Goal: Transaction & Acquisition: Purchase product/service

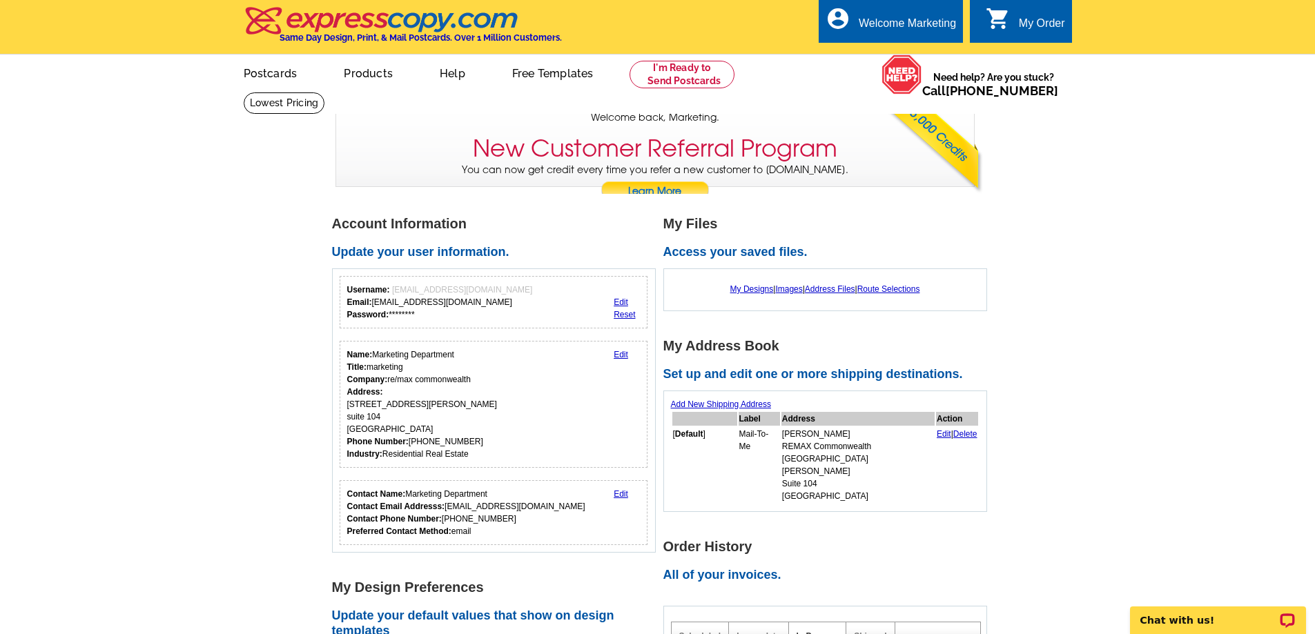
click at [1027, 26] on div "My Order" at bounding box center [1042, 26] width 46 height 19
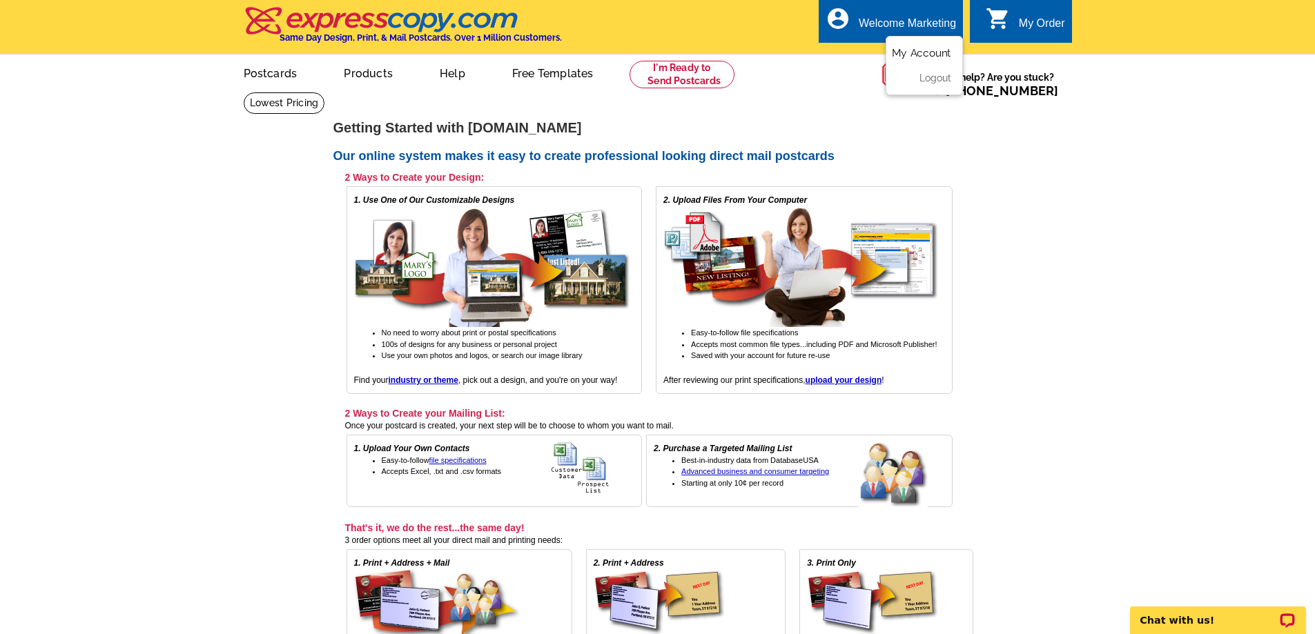
click at [908, 49] on link "My Account" at bounding box center [921, 53] width 59 height 12
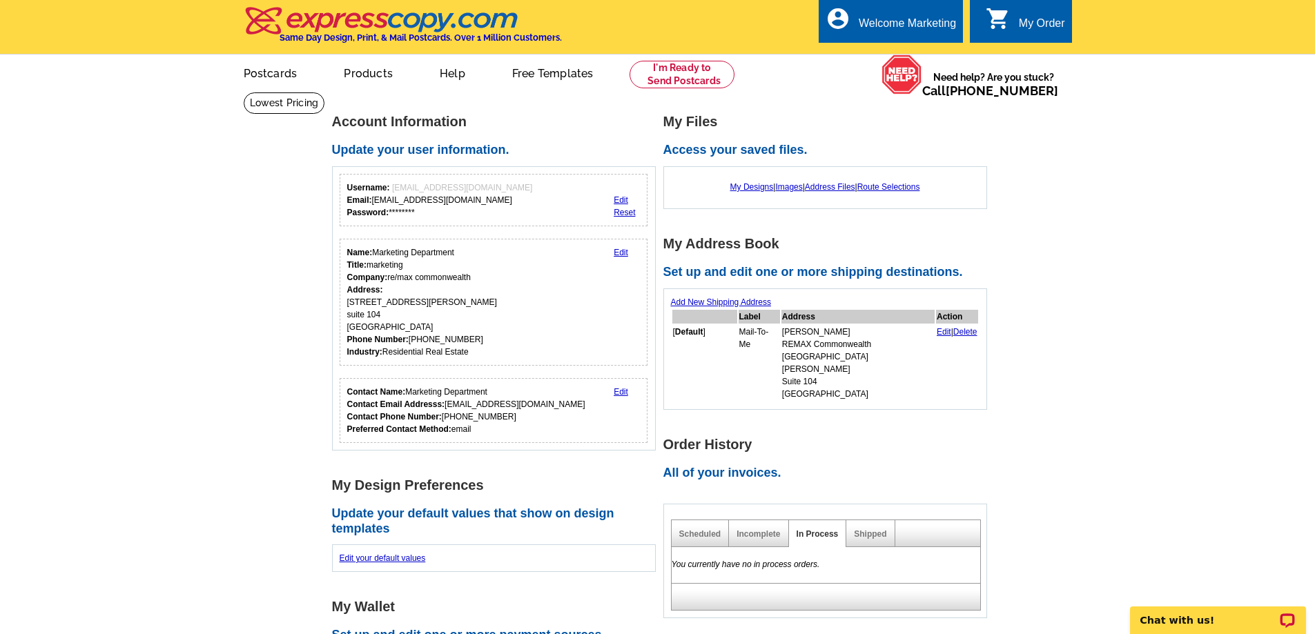
scroll to position [17, 0]
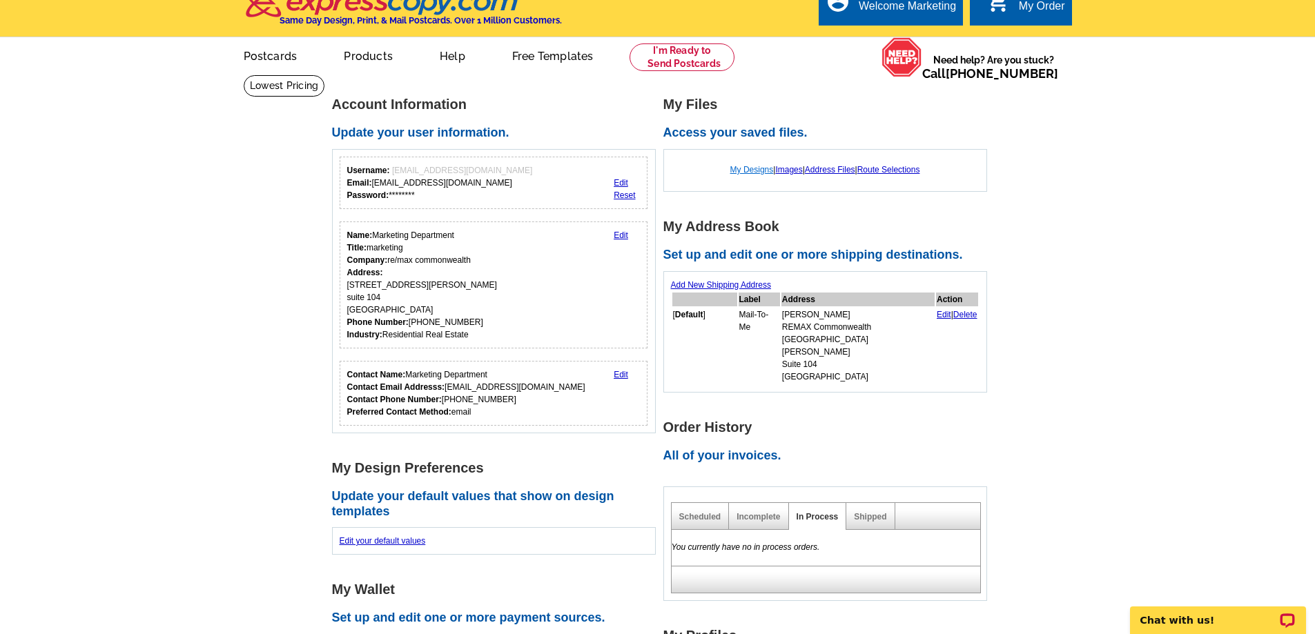
click at [758, 172] on link "My Designs" at bounding box center [751, 170] width 43 height 10
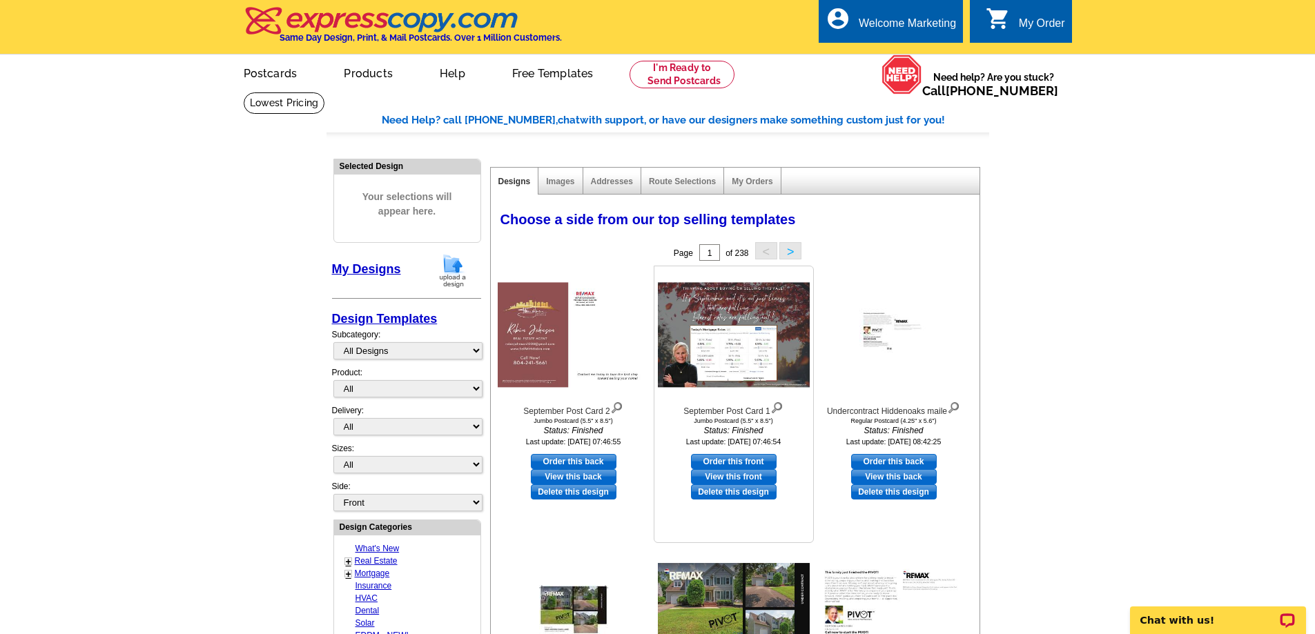
click at [743, 459] on link "Order this front" at bounding box center [734, 461] width 86 height 15
select select "2"
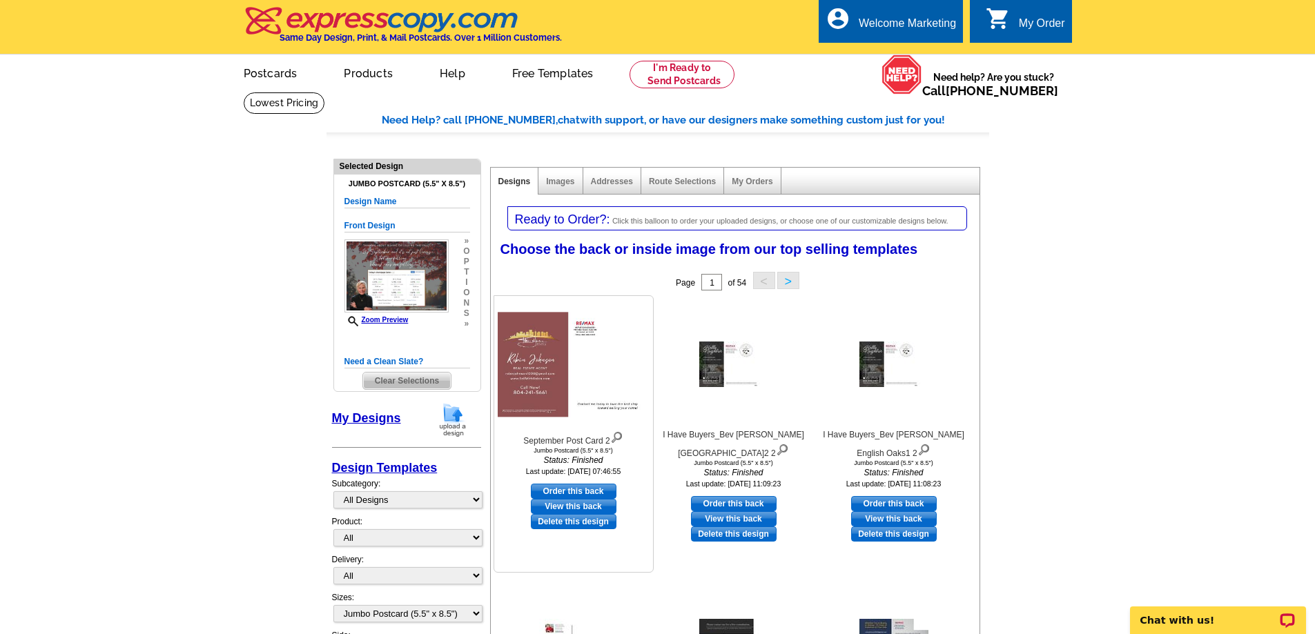
click at [600, 487] on link "Order this back" at bounding box center [574, 491] width 86 height 15
select select "front"
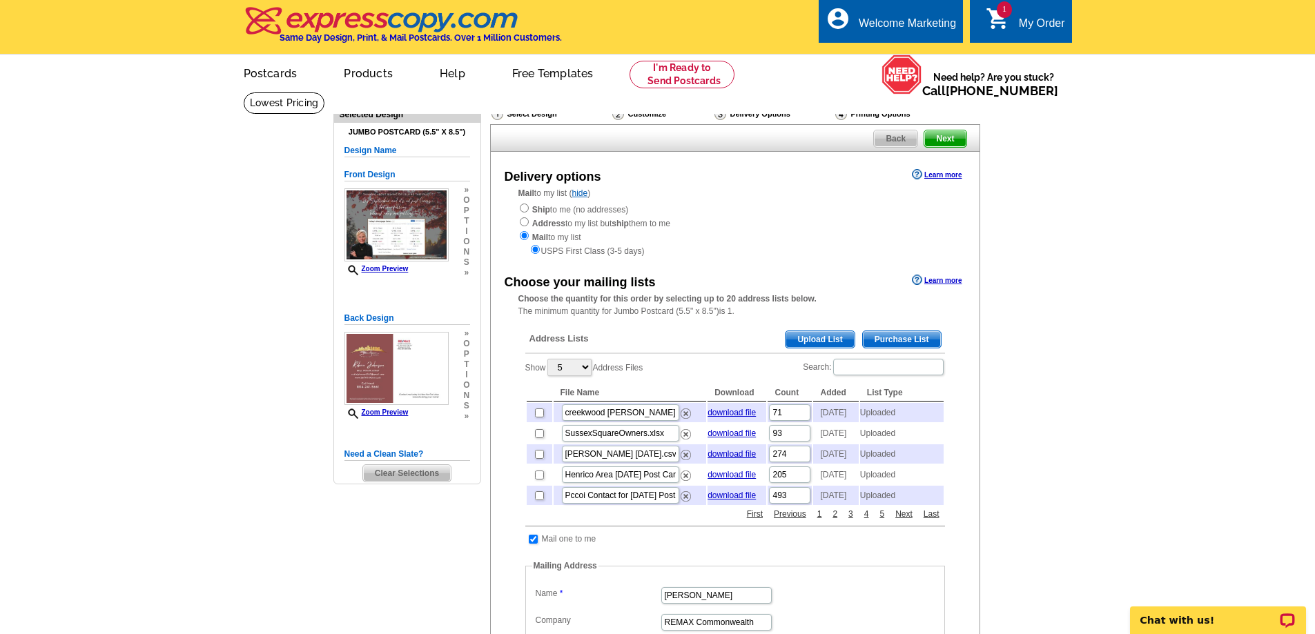
click at [805, 337] on span "Upload List" at bounding box center [819, 339] width 68 height 17
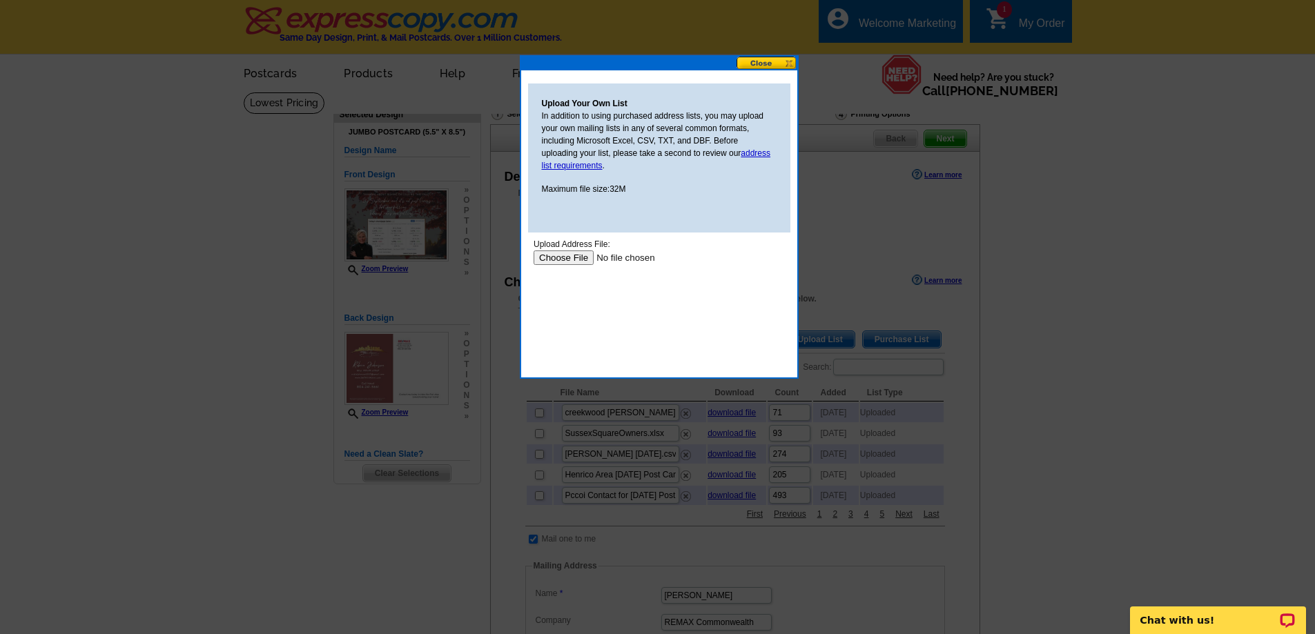
click at [579, 262] on input "file" at bounding box center [620, 258] width 175 height 14
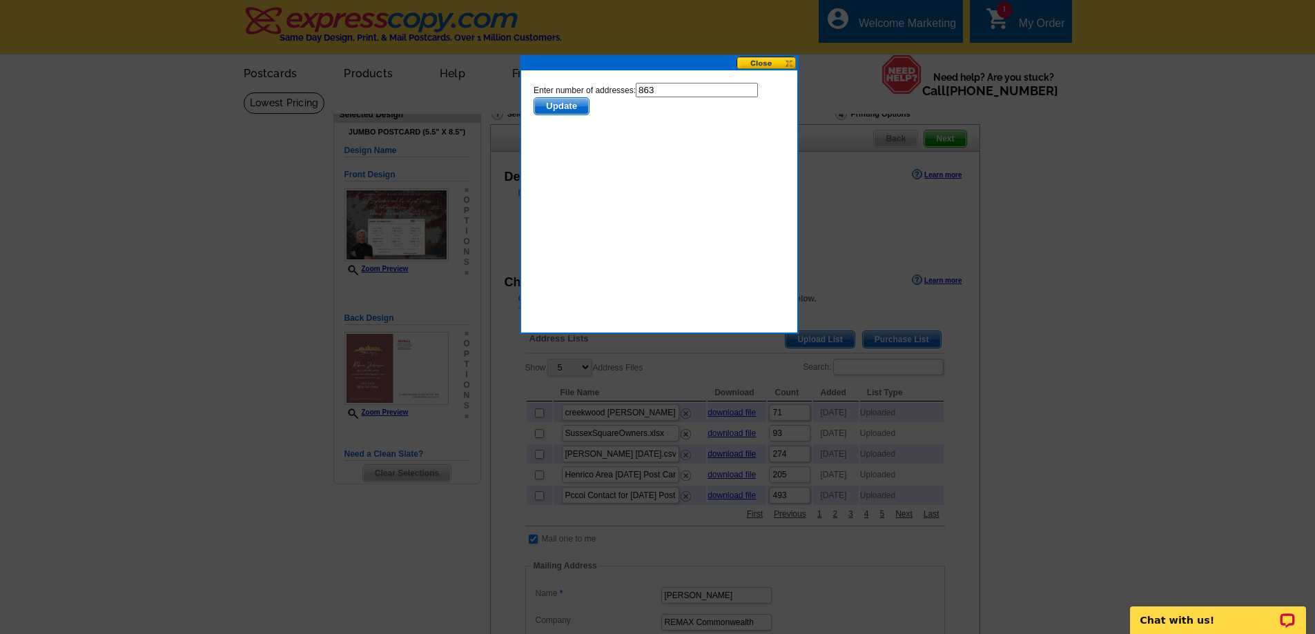
click at [564, 102] on span "Update" at bounding box center [560, 106] width 55 height 17
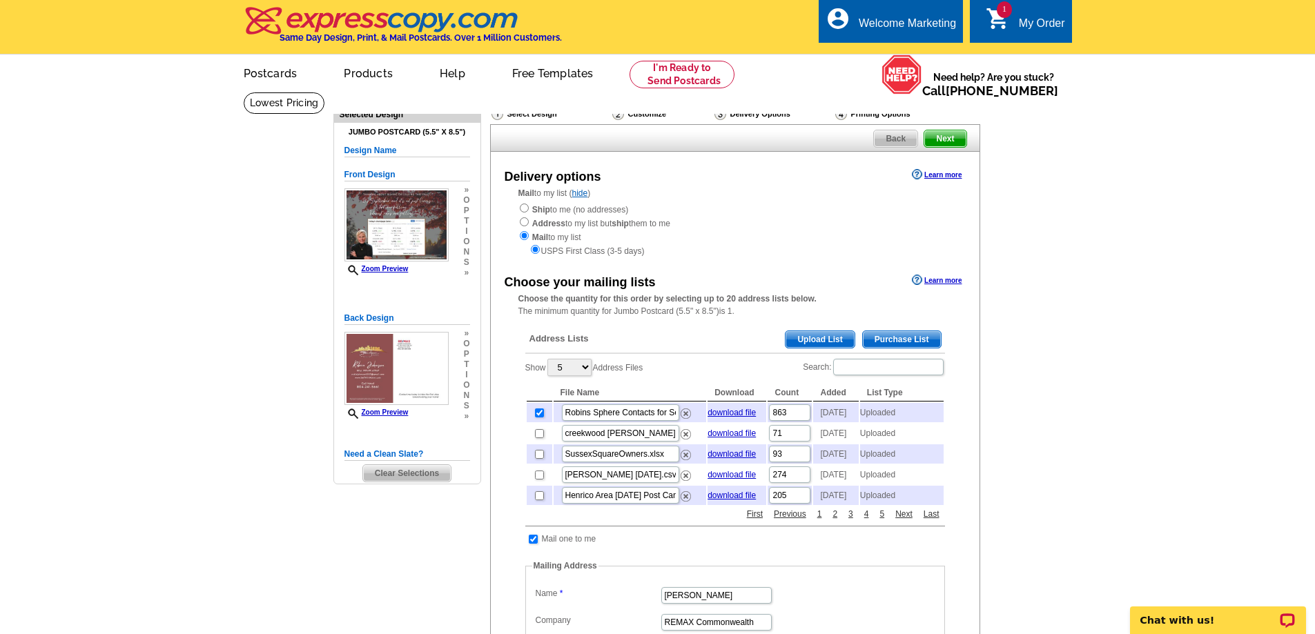
click at [838, 339] on span "Upload List" at bounding box center [819, 339] width 68 height 17
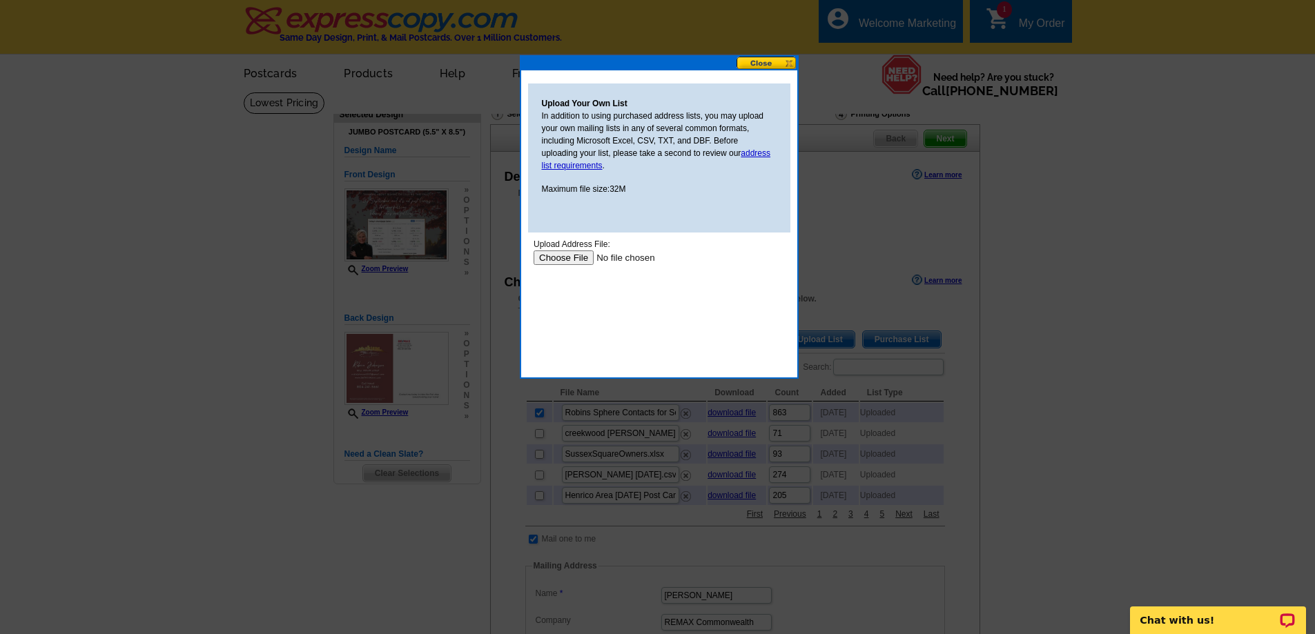
click at [576, 259] on input "file" at bounding box center [620, 258] width 175 height 14
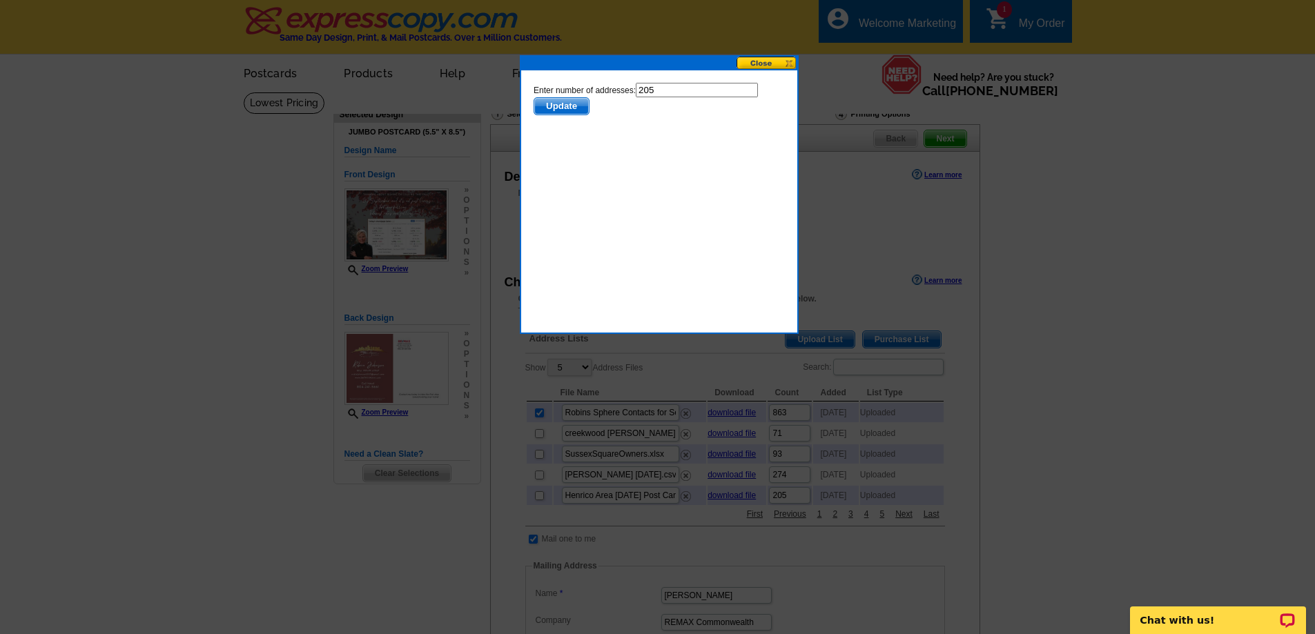
click at [561, 110] on span "Update" at bounding box center [560, 106] width 55 height 17
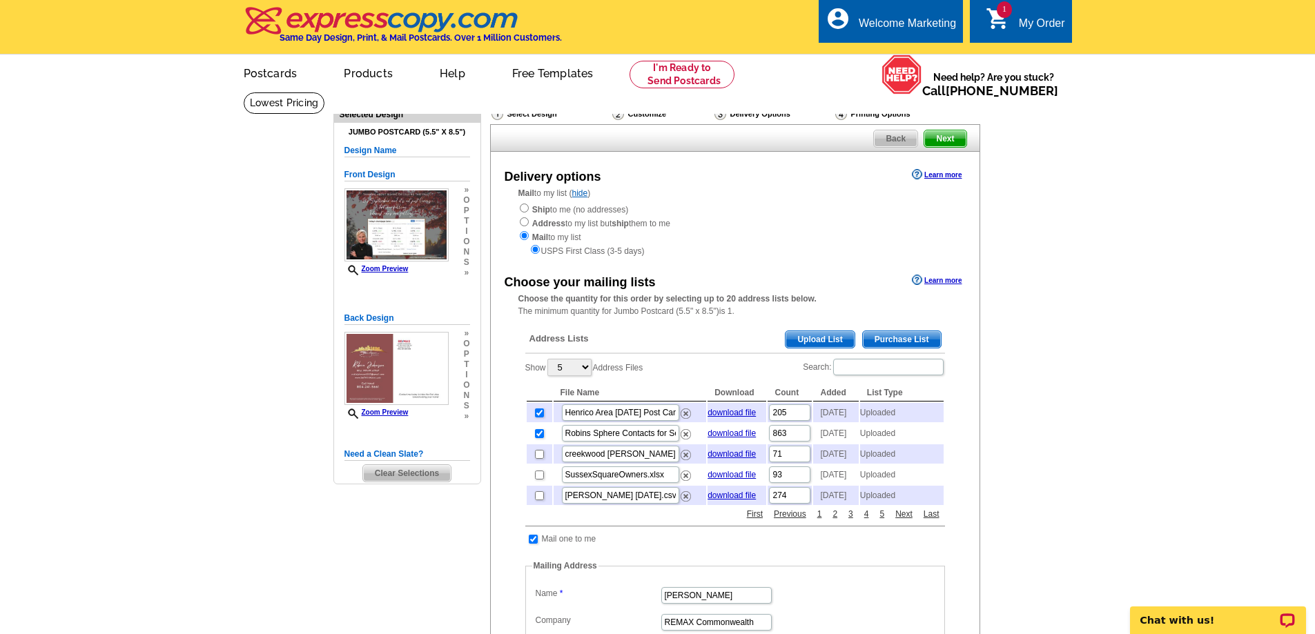
click at [939, 139] on span "Next" at bounding box center [944, 138] width 41 height 17
click at [955, 141] on span "Next" at bounding box center [944, 138] width 41 height 17
click at [946, 139] on span "Next" at bounding box center [944, 138] width 41 height 17
click at [955, 143] on span "Next" at bounding box center [944, 138] width 41 height 17
click at [953, 137] on span "Next" at bounding box center [944, 138] width 41 height 17
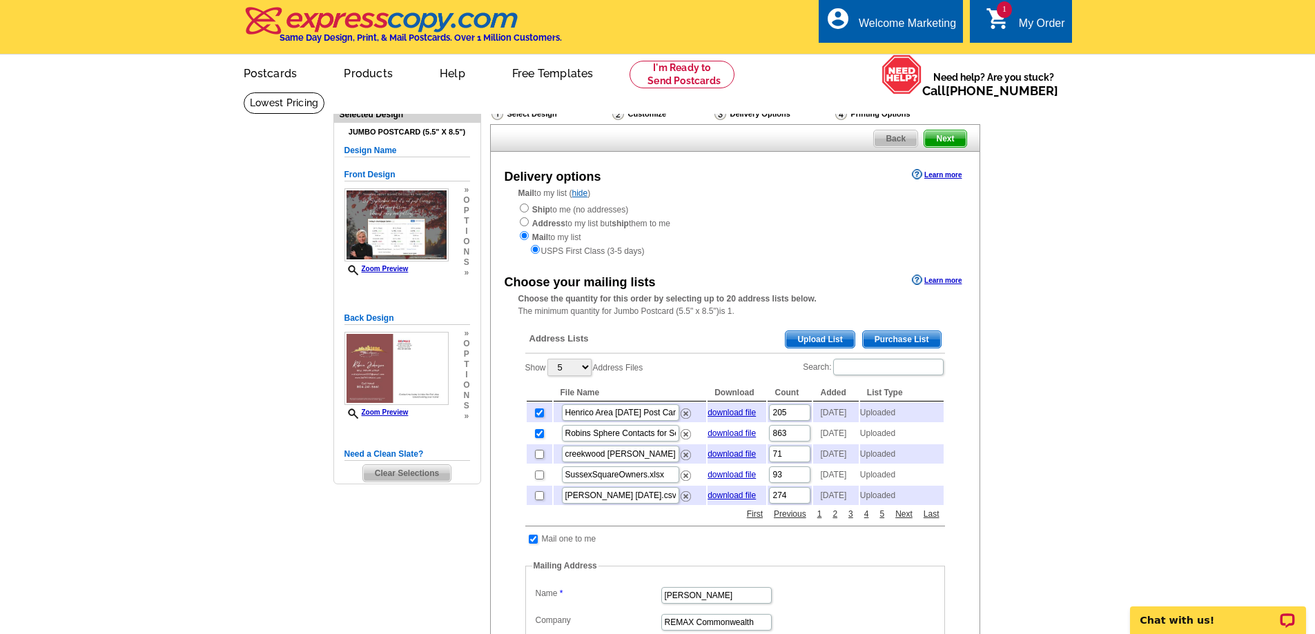
click at [952, 137] on span "Next" at bounding box center [944, 138] width 41 height 17
click at [1000, 15] on span "1" at bounding box center [1003, 9] width 15 height 17
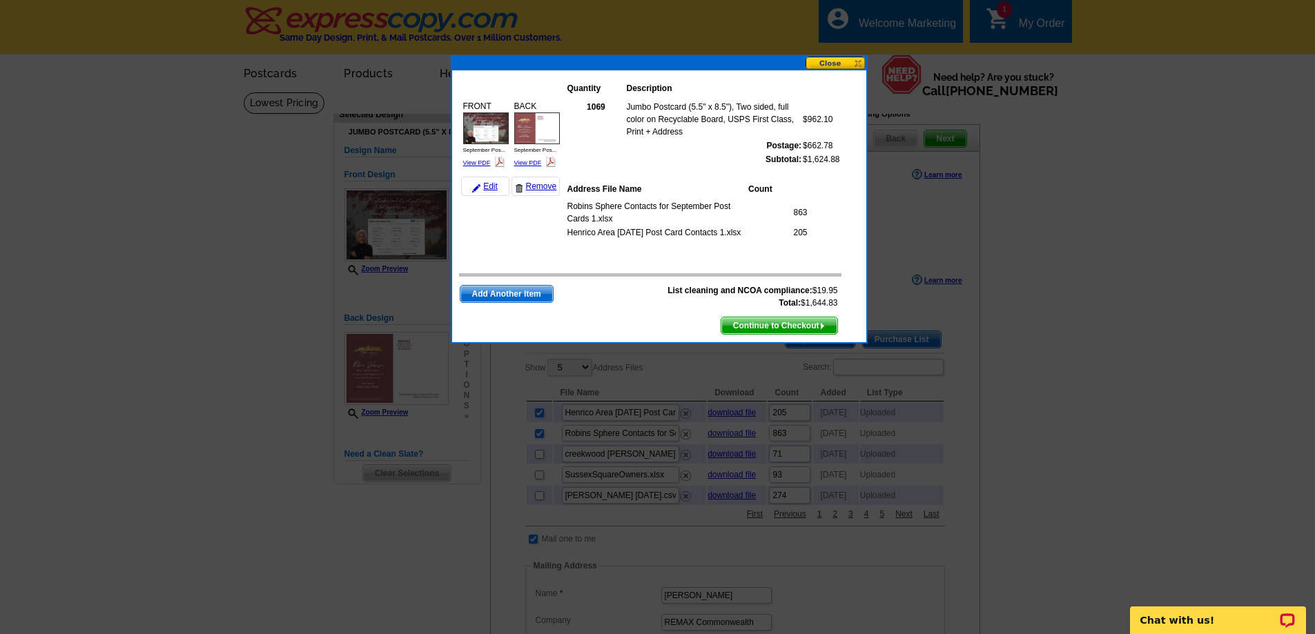
click at [764, 325] on span "Continue to Checkout" at bounding box center [779, 325] width 116 height 17
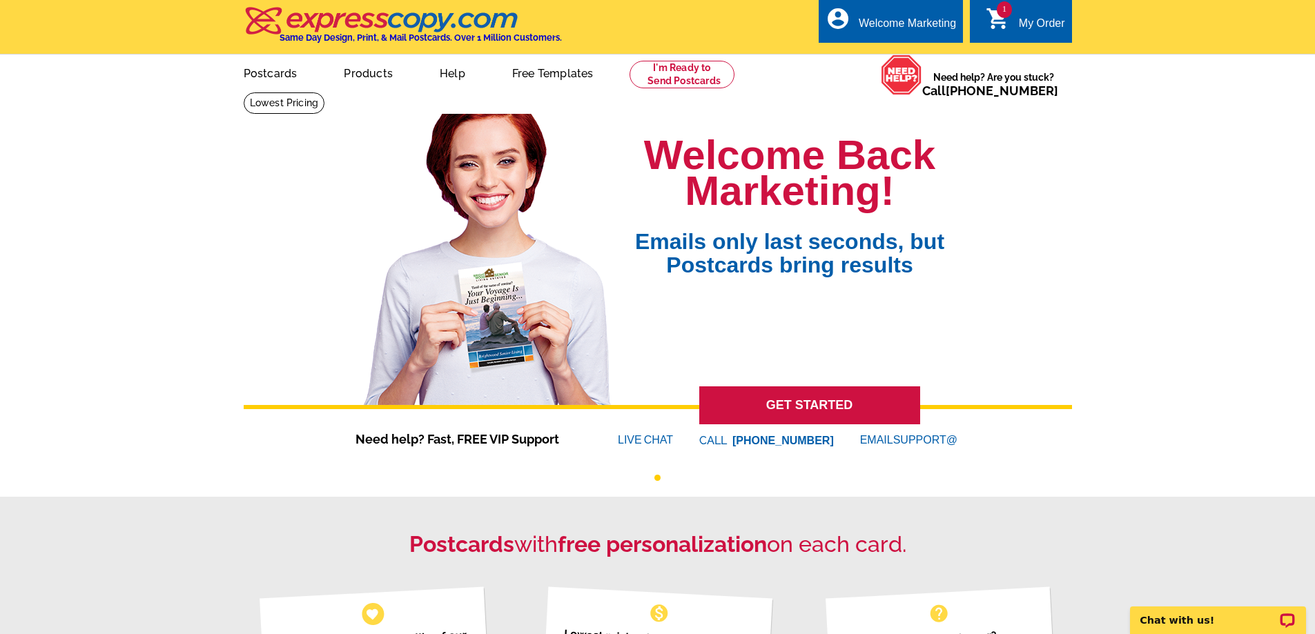
click at [1007, 28] on icon "shopping_cart" at bounding box center [997, 18] width 25 height 25
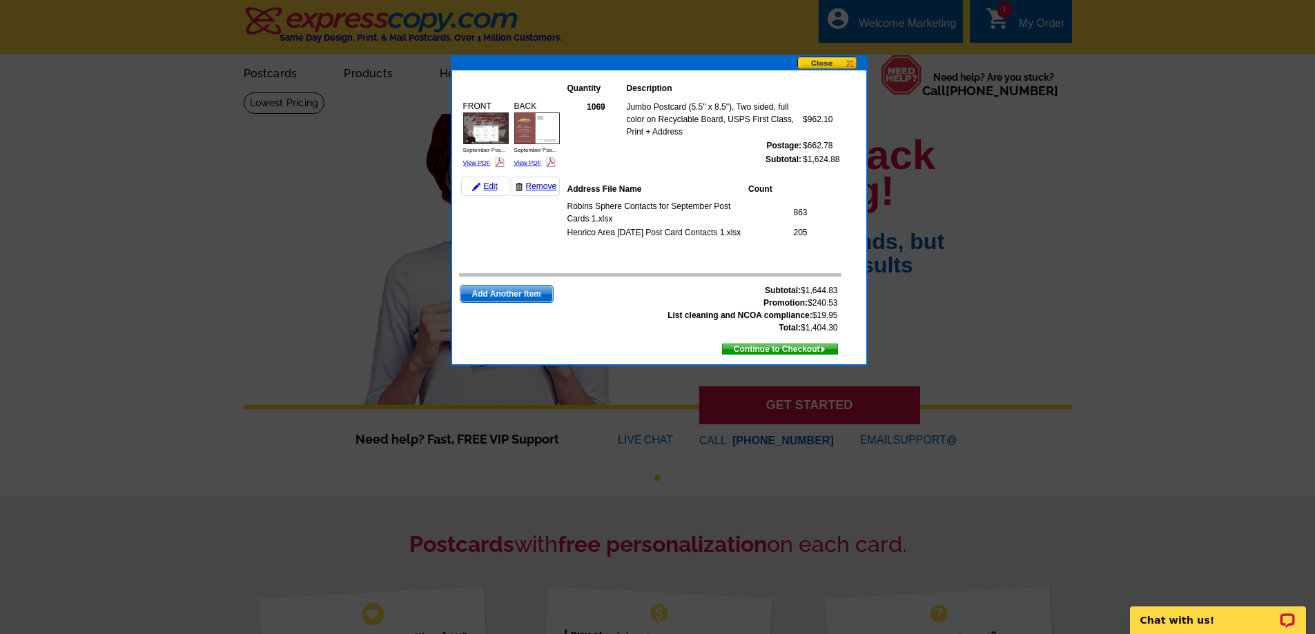
click at [778, 348] on span "Continue to Checkout" at bounding box center [780, 349] width 115 height 15
click at [773, 351] on span "Continue to Checkout" at bounding box center [780, 349] width 115 height 15
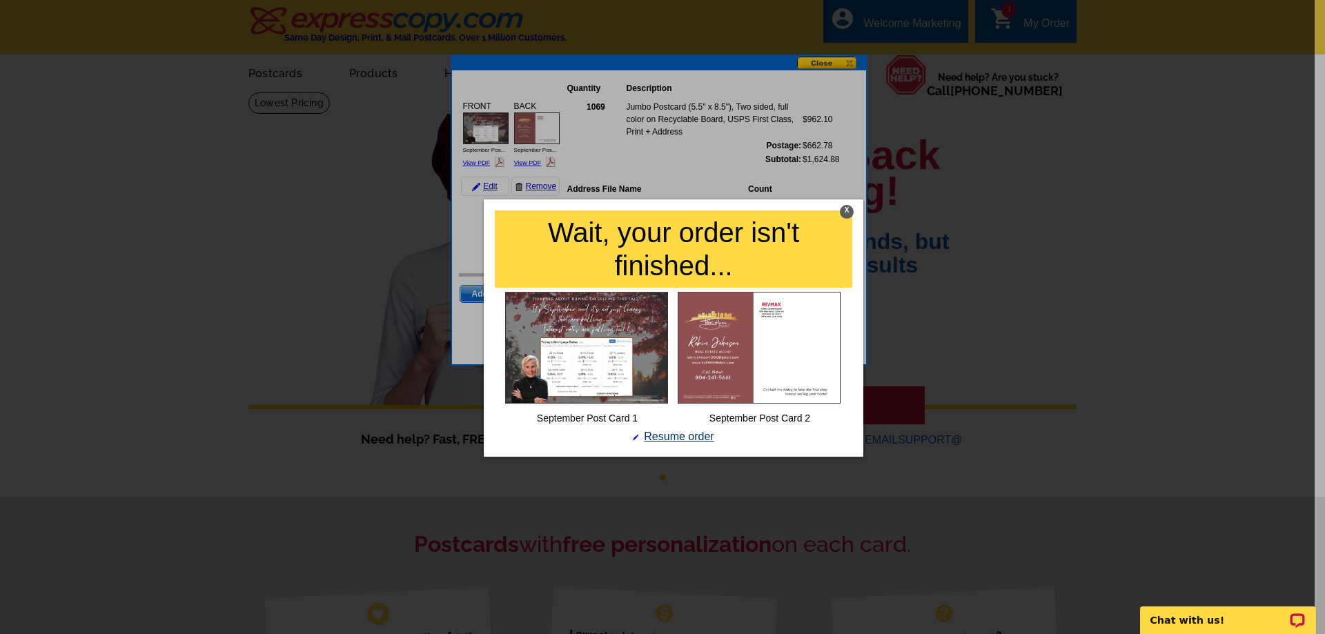
click at [693, 440] on link "Resume order" at bounding box center [673, 436] width 84 height 17
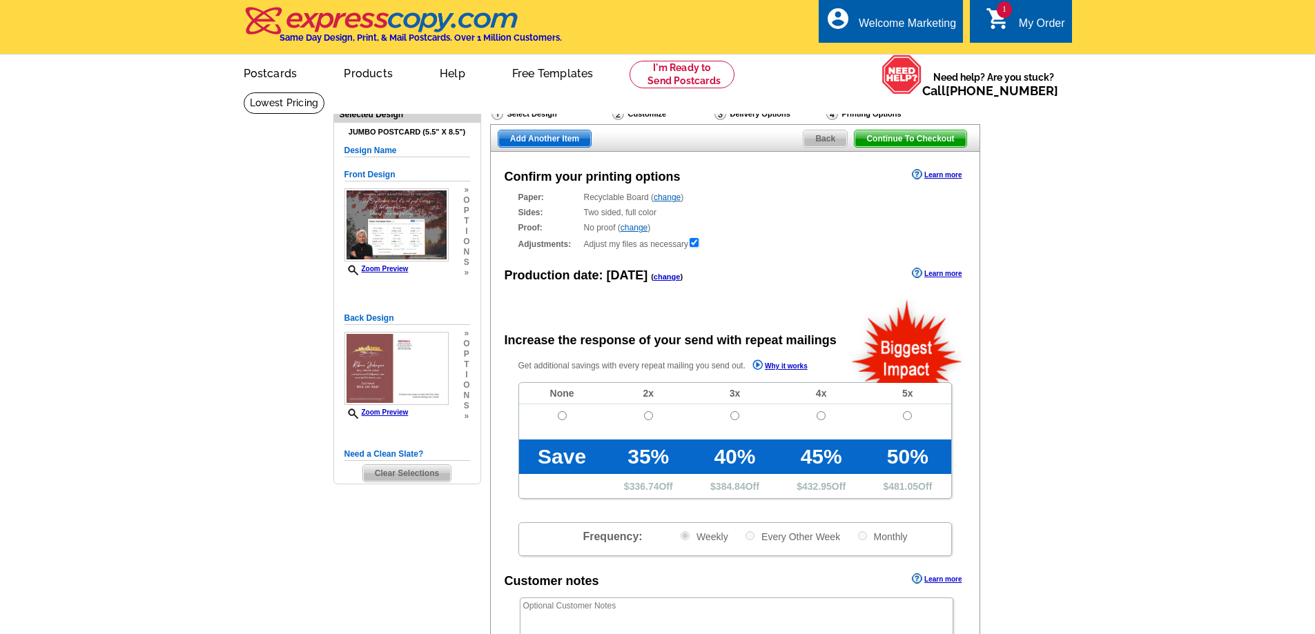
radio input "false"
click at [571, 423] on td at bounding box center [562, 421] width 86 height 35
click at [558, 418] on input "radio" at bounding box center [562, 415] width 9 height 9
radio input "true"
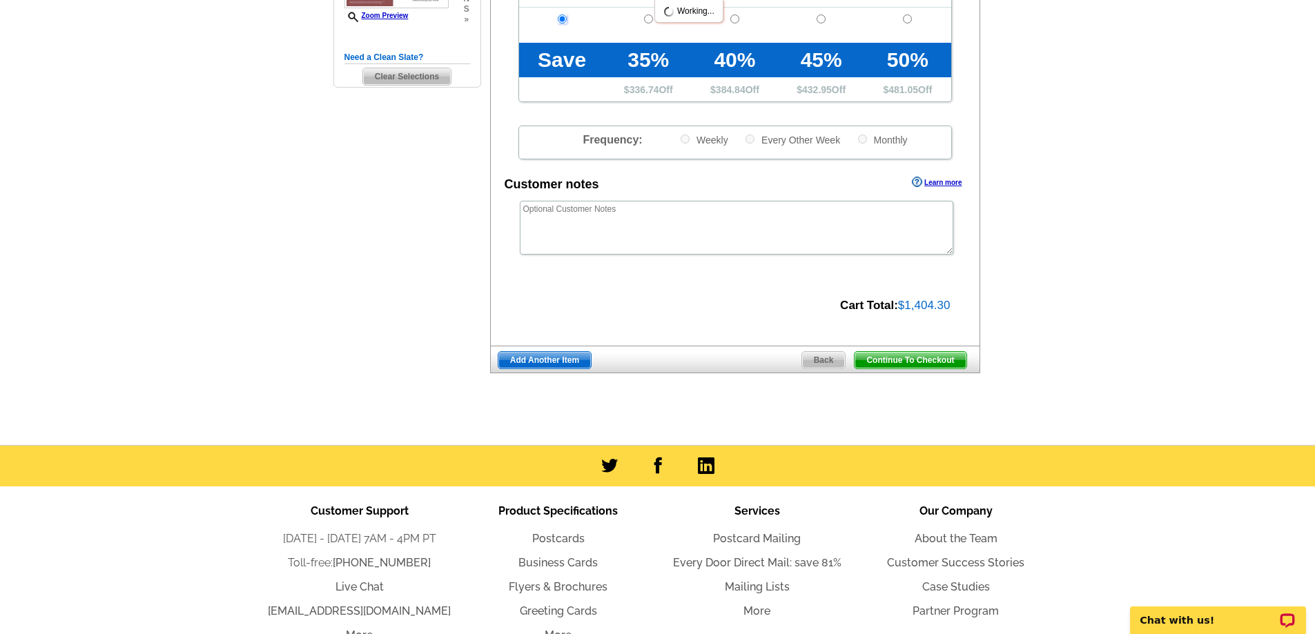
scroll to position [414, 0]
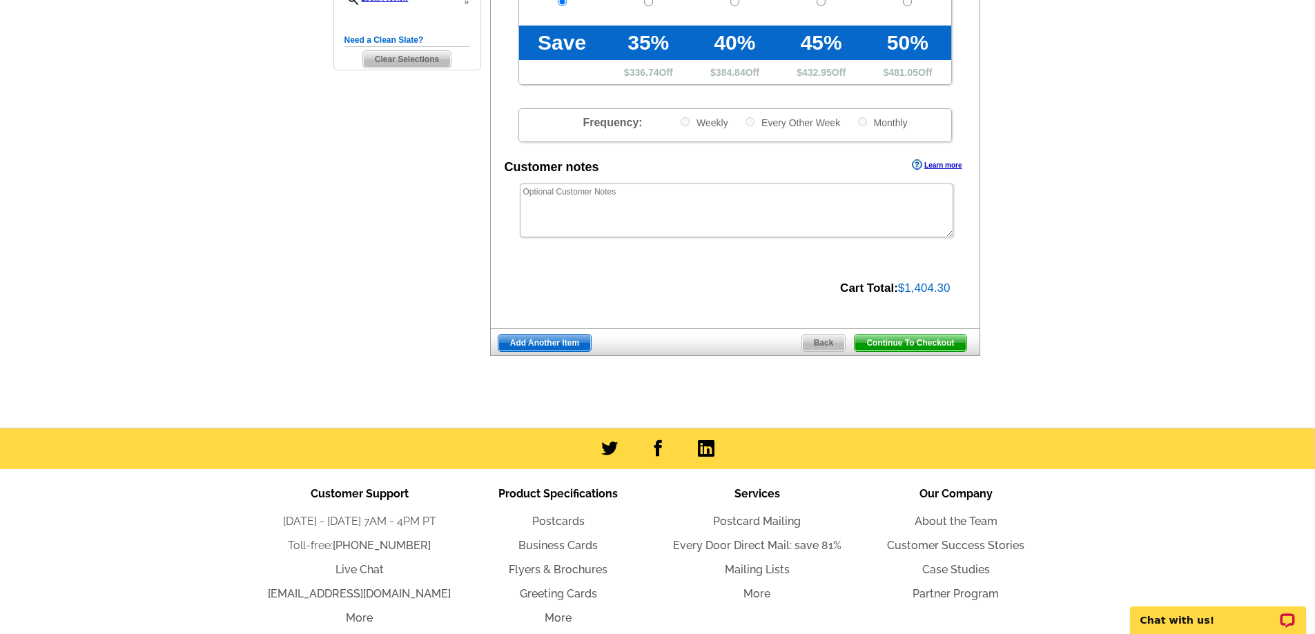
drag, startPoint x: 927, startPoint y: 346, endPoint x: 916, endPoint y: 335, distance: 16.1
click at [927, 346] on span "Continue To Checkout" at bounding box center [909, 343] width 111 height 17
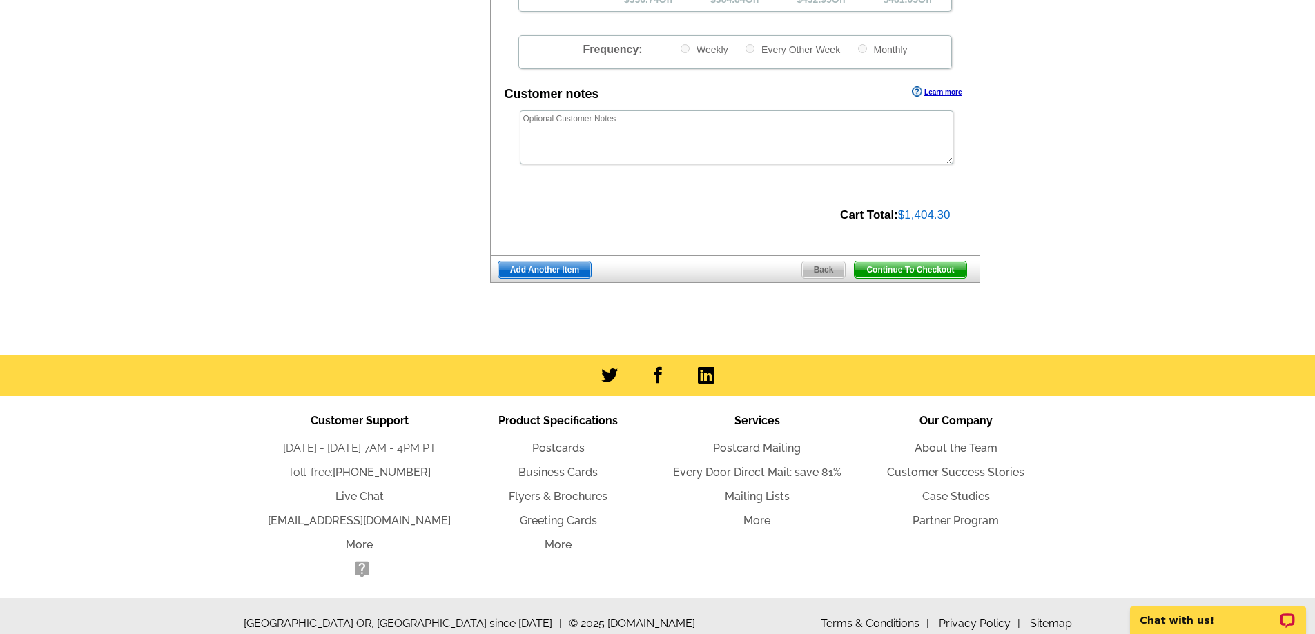
scroll to position [504, 0]
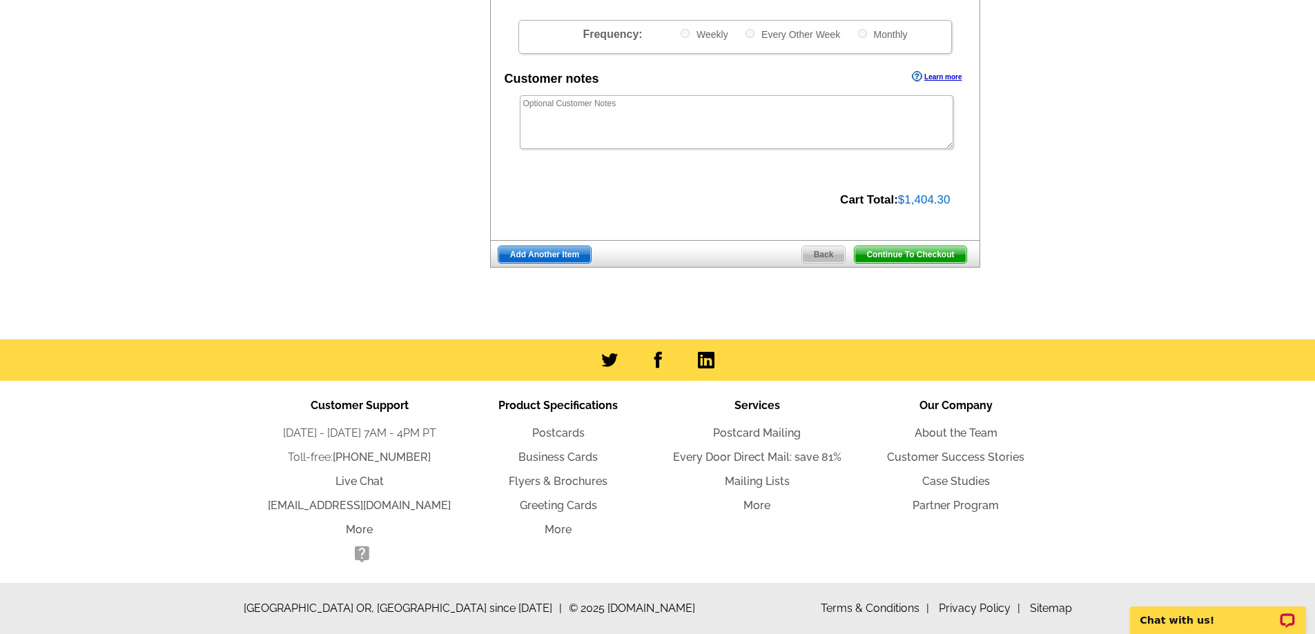
click at [934, 252] on span "Continue To Checkout" at bounding box center [909, 254] width 111 height 17
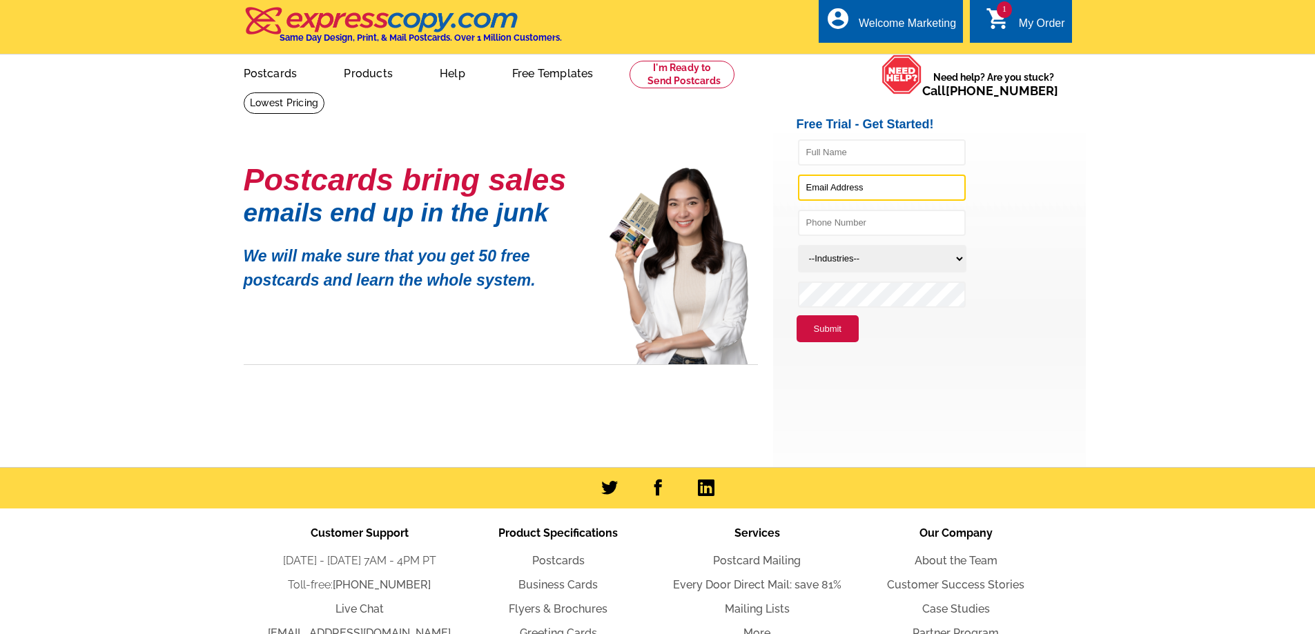
type input "[EMAIL_ADDRESS][DOMAIN_NAME]"
click at [1027, 12] on div "1 shopping_cart My Order" at bounding box center [1020, 20] width 101 height 43
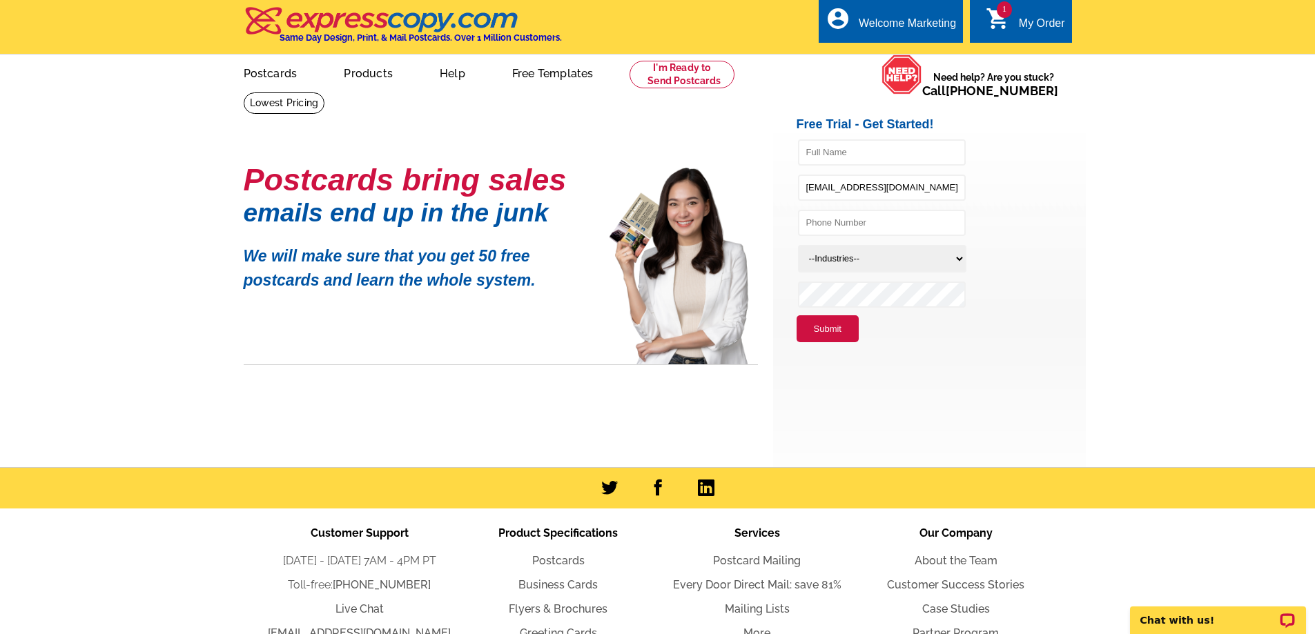
click at [1006, 23] on icon "shopping_cart" at bounding box center [997, 18] width 25 height 25
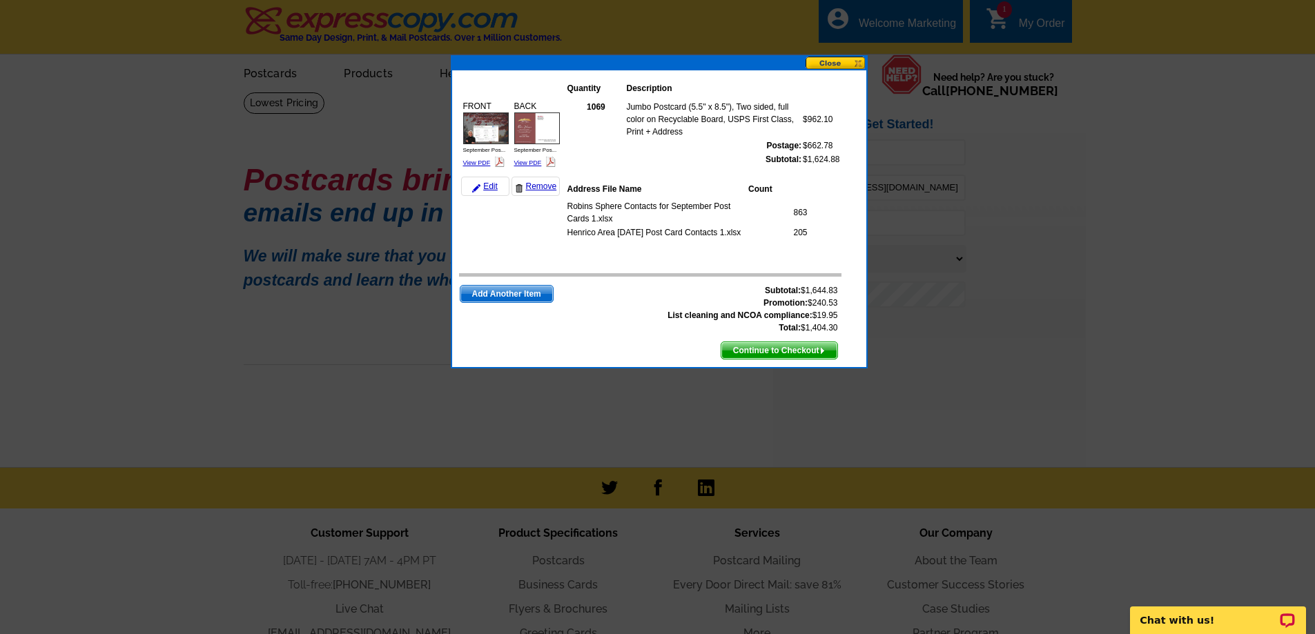
click at [746, 351] on span "Continue to Checkout" at bounding box center [779, 350] width 116 height 17
